Goal: Task Accomplishment & Management: Complete application form

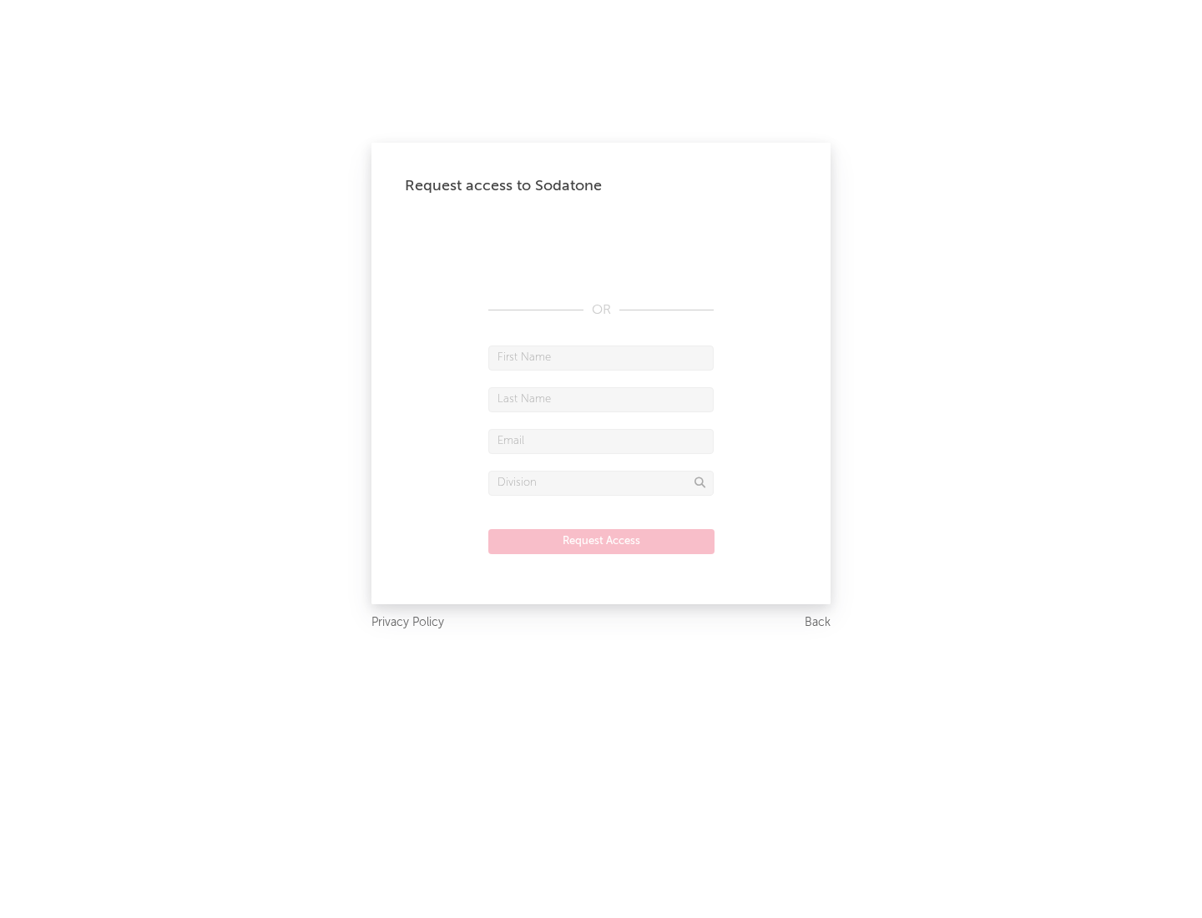
click at [601, 357] on input "text" at bounding box center [600, 358] width 225 height 25
type input "[PERSON_NAME]"
click at [601, 399] on input "text" at bounding box center [600, 399] width 225 height 25
type input "[PERSON_NAME]"
click at [601, 441] on input "text" at bounding box center [600, 441] width 225 height 25
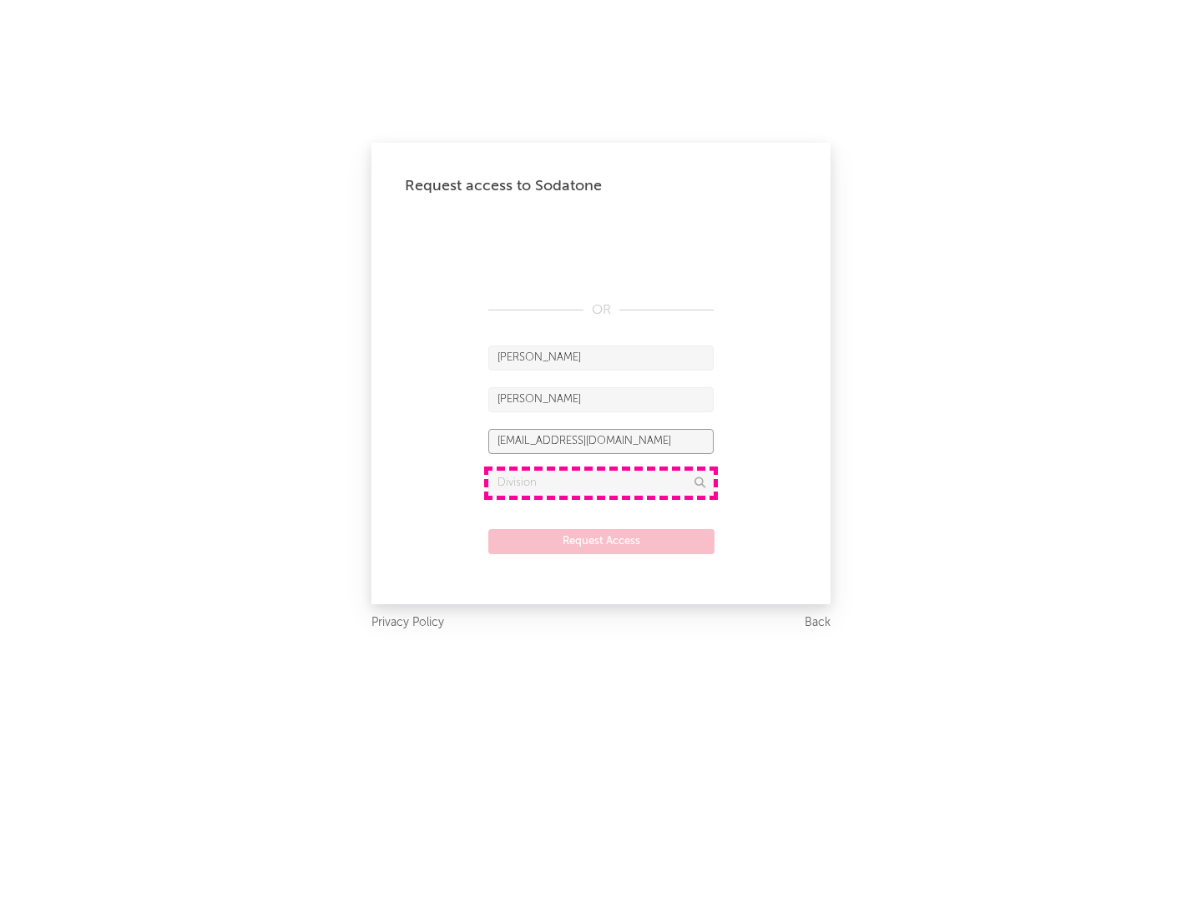
type input "[EMAIL_ADDRESS][DOMAIN_NAME]"
click at [601, 482] on input "text" at bounding box center [600, 483] width 225 height 25
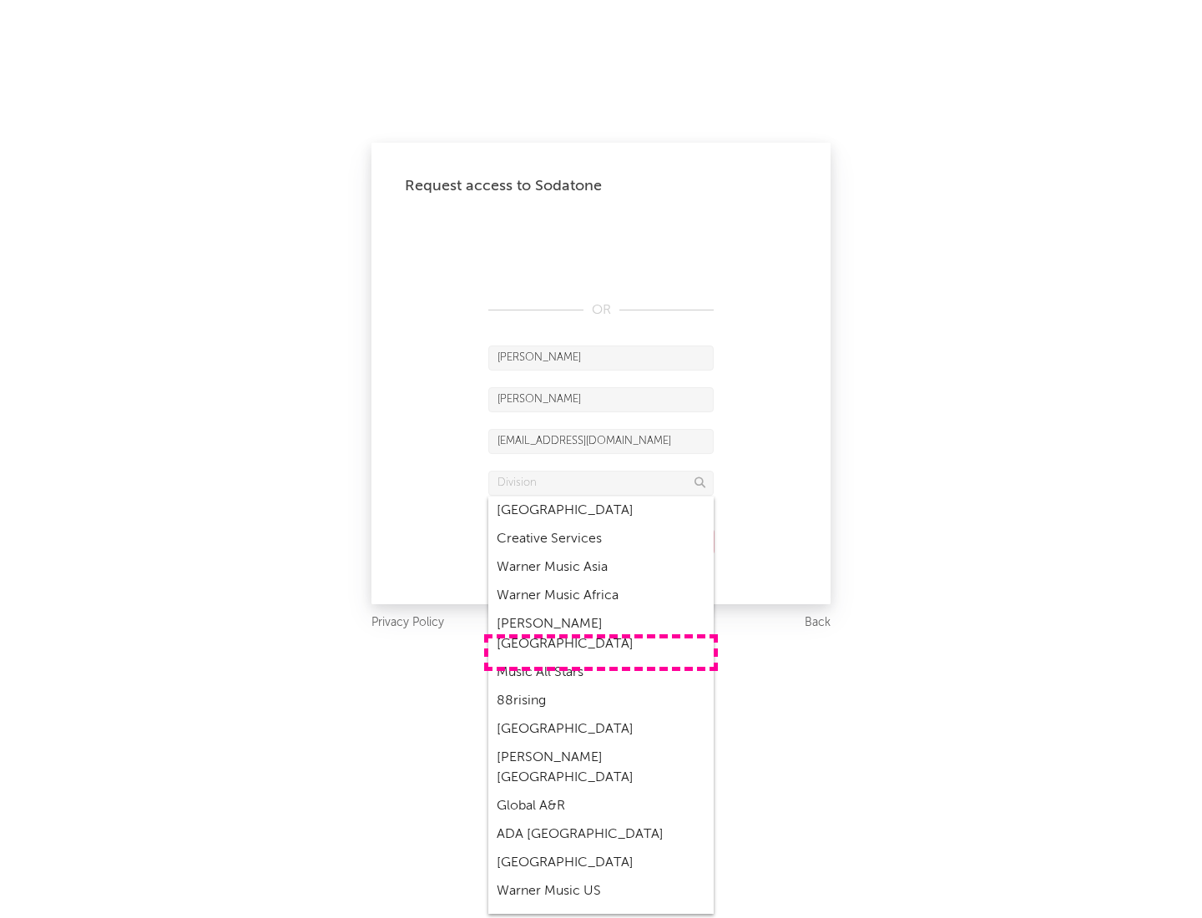
click at [601, 659] on div "Music All Stars" at bounding box center [600, 673] width 225 height 28
type input "Music All Stars"
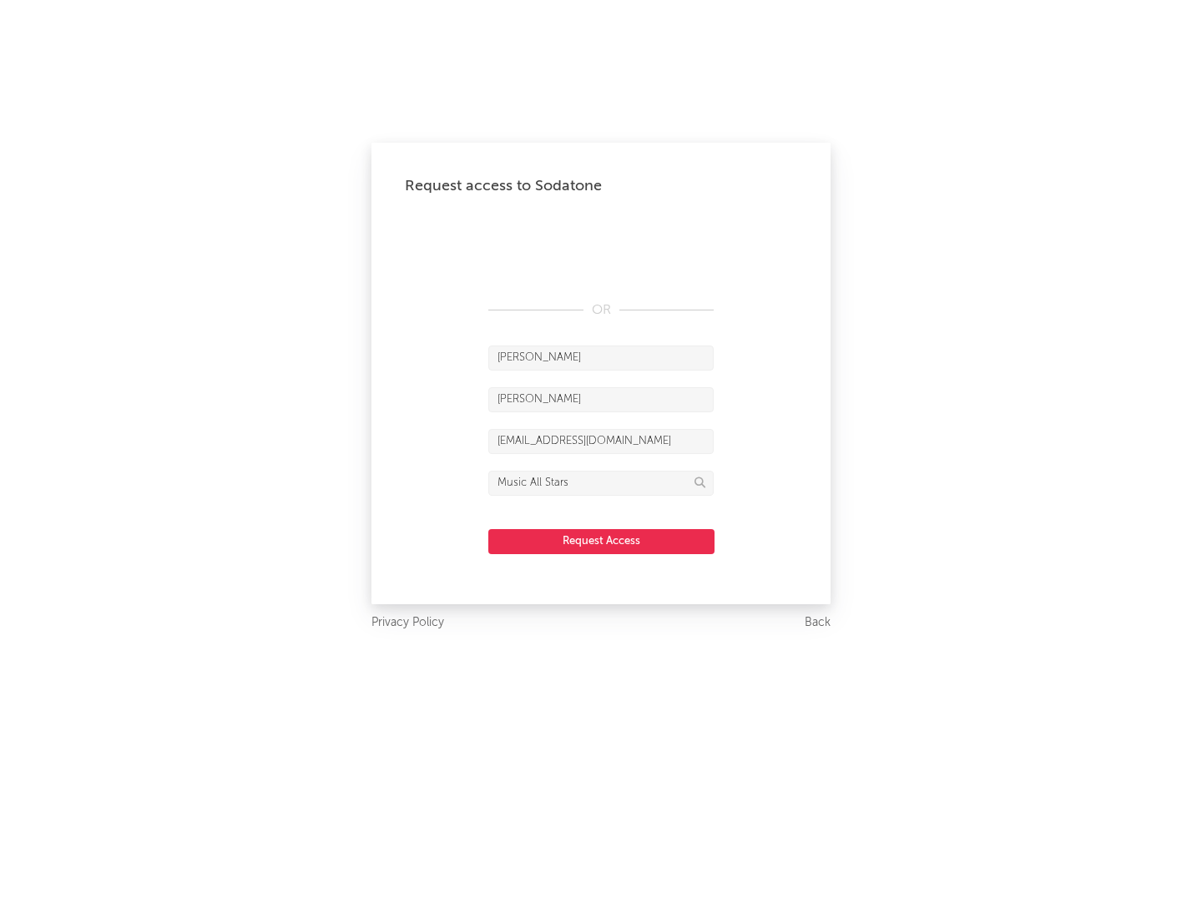
click at [601, 541] on button "Request Access" at bounding box center [601, 541] width 226 height 25
